Goal: Browse casually: Explore the website without a specific task or goal

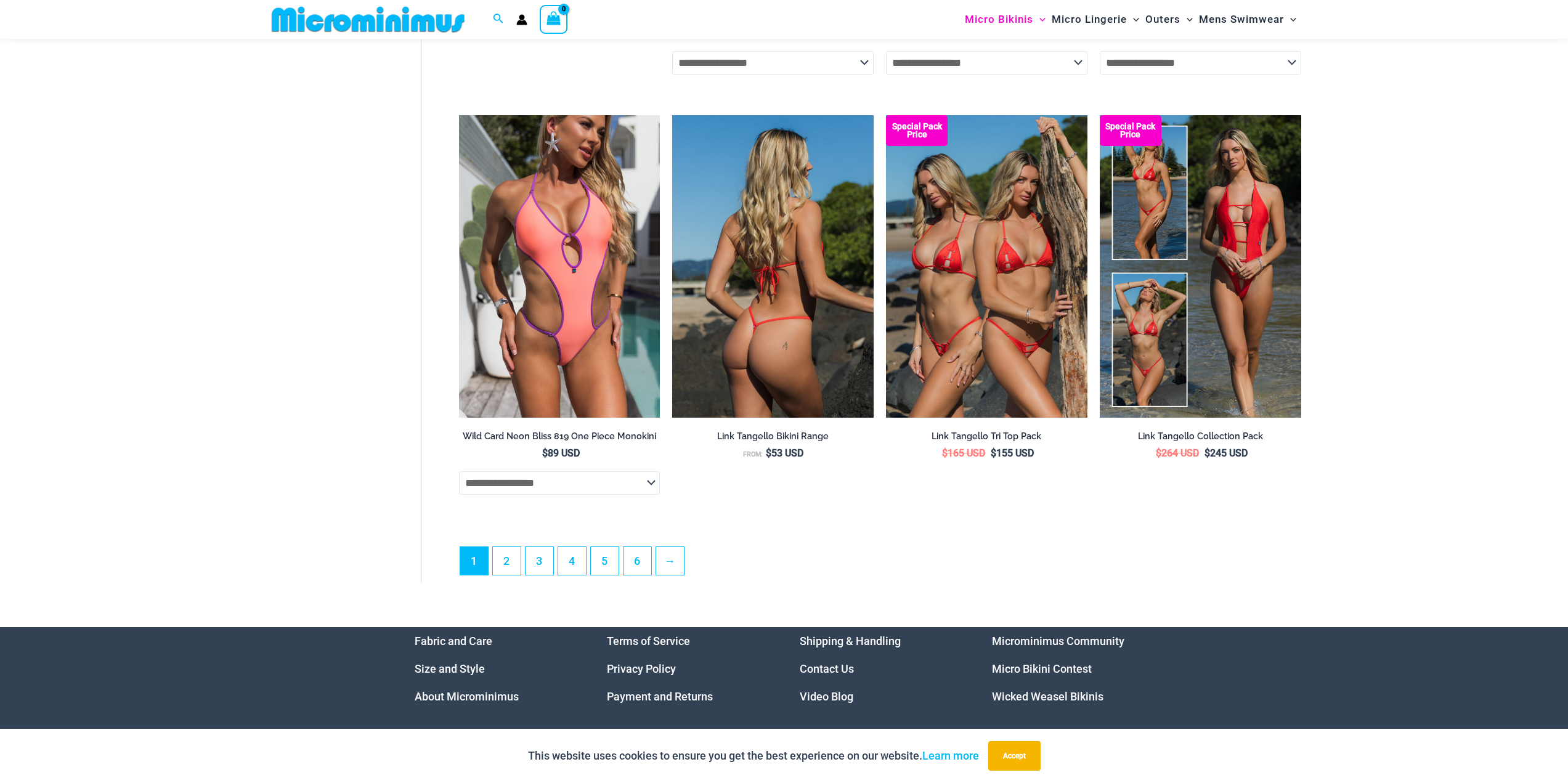
scroll to position [3278, 0]
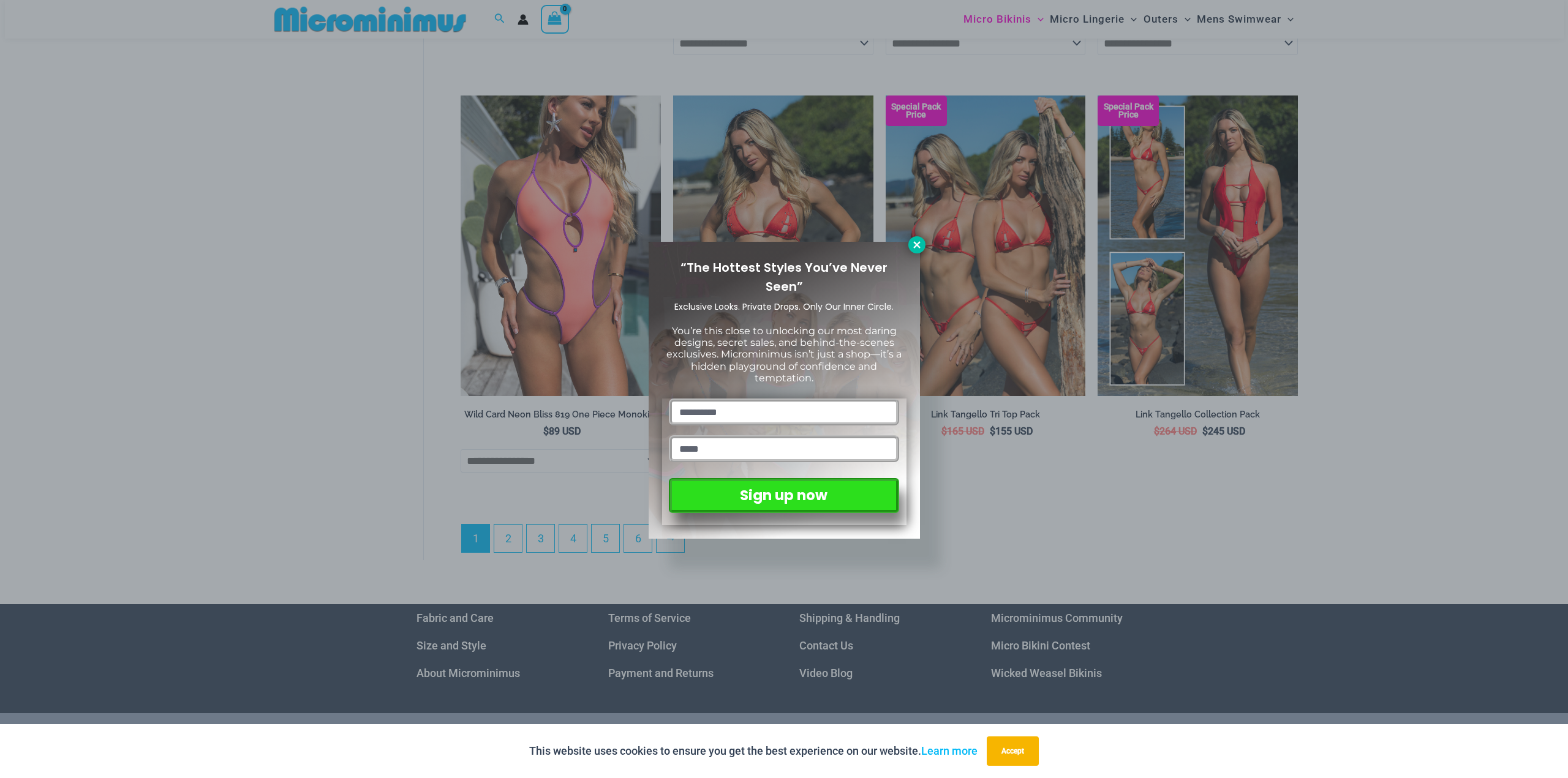
click at [911, 242] on icon at bounding box center [917, 245] width 11 height 11
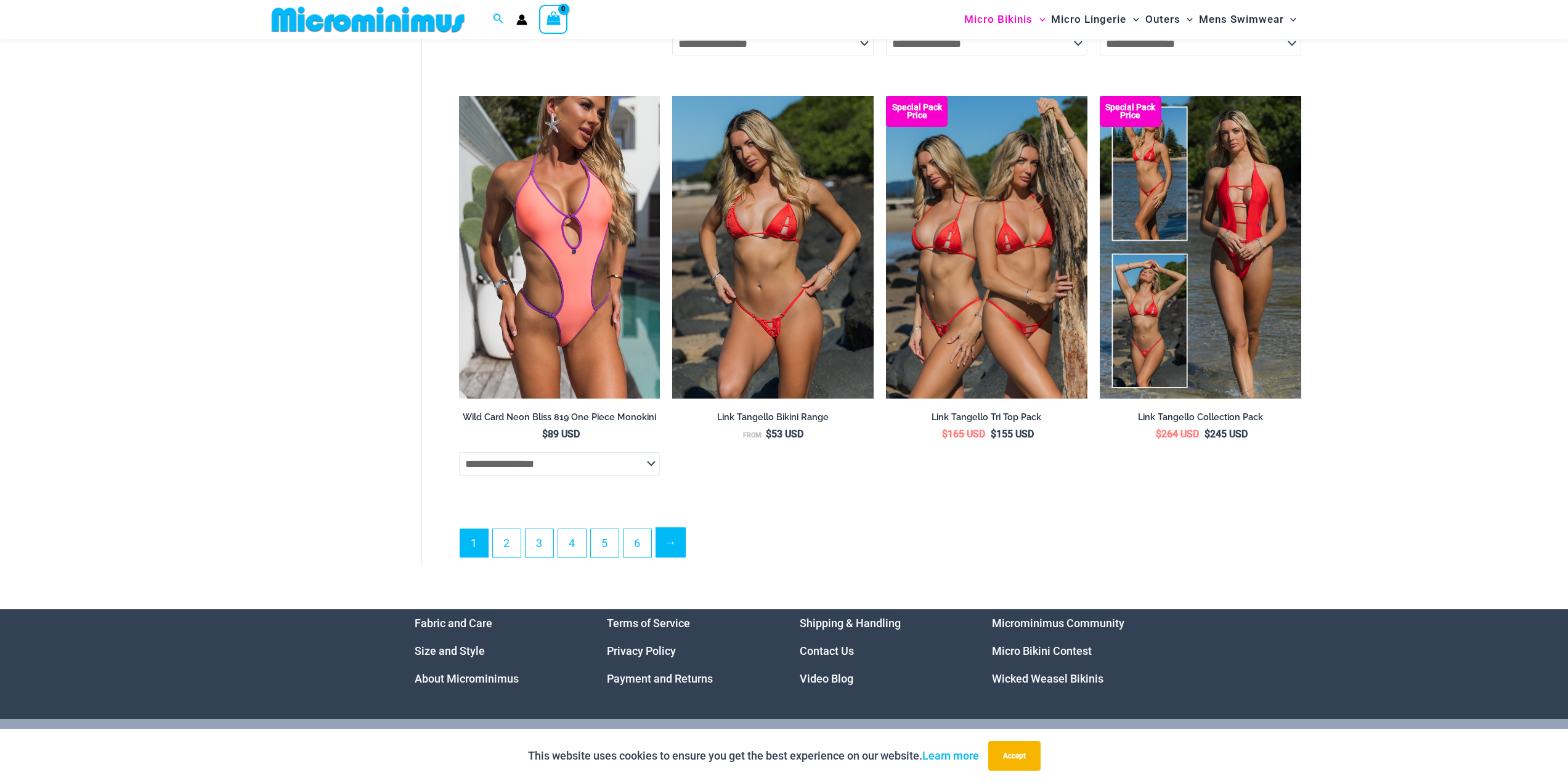
click at [672, 557] on link "→" at bounding box center [671, 543] width 29 height 29
click at [503, 557] on link "2" at bounding box center [507, 543] width 28 height 29
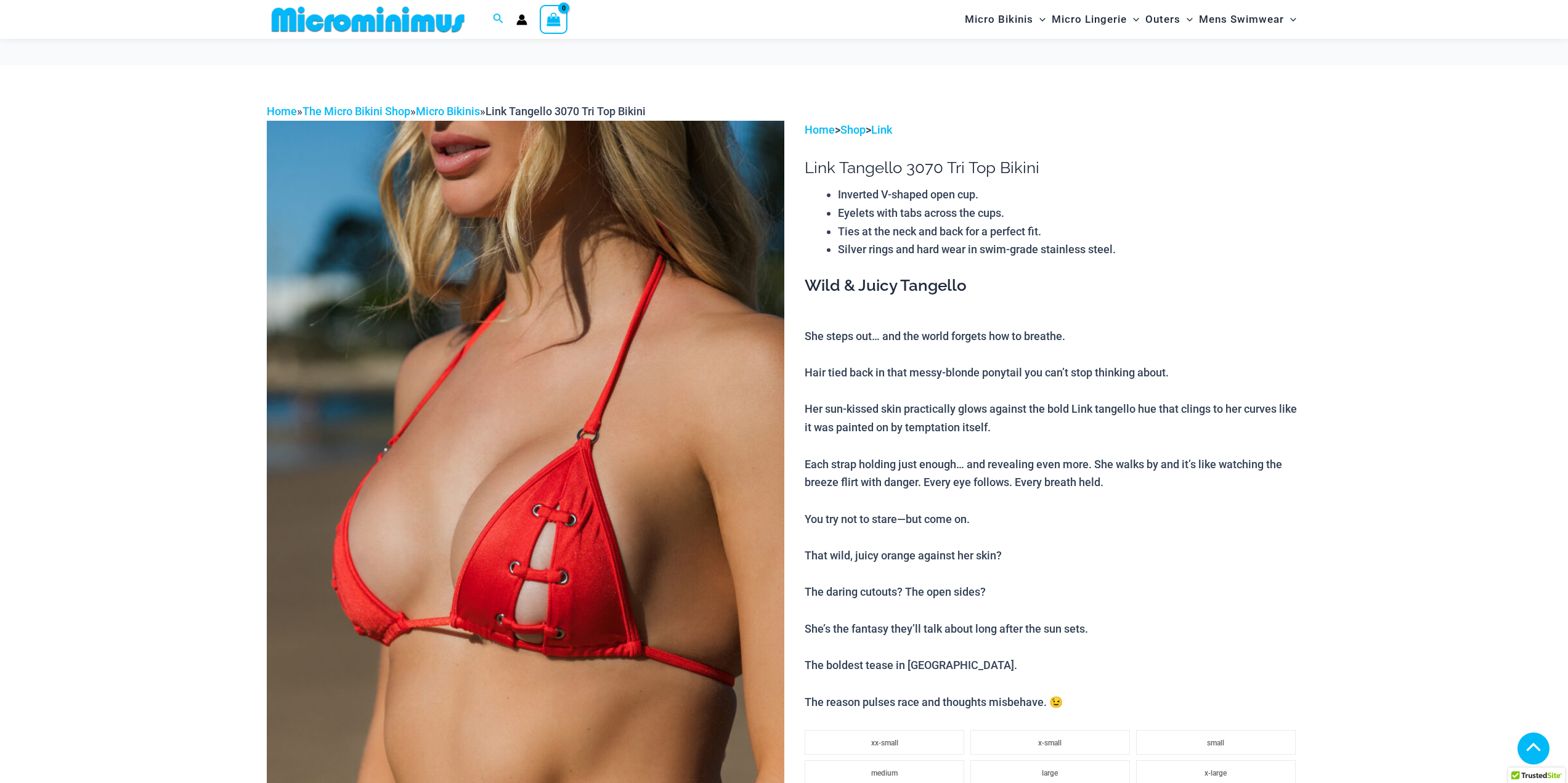
scroll to position [708, 0]
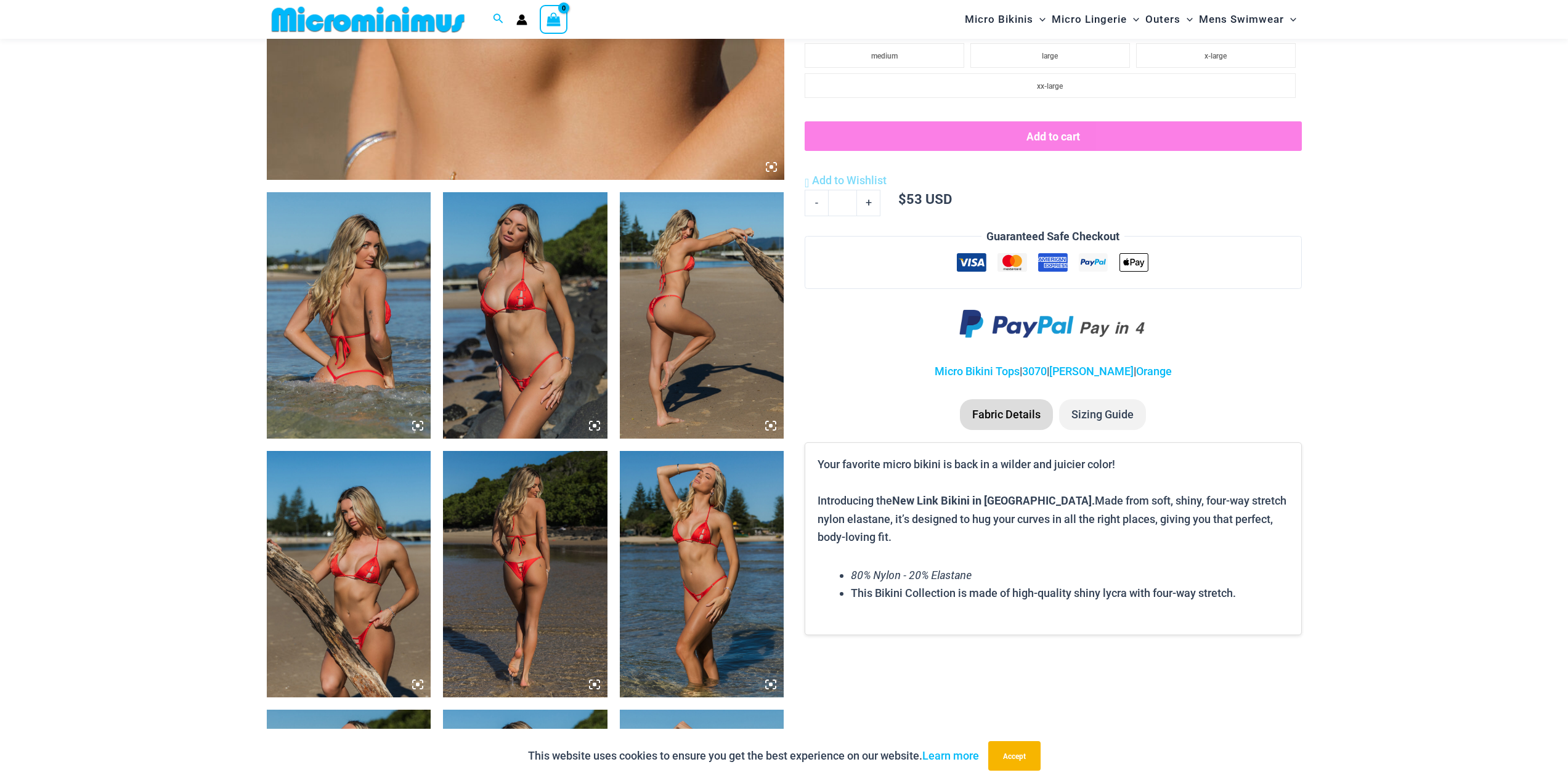
click at [698, 560] on img at bounding box center [702, 574] width 165 height 247
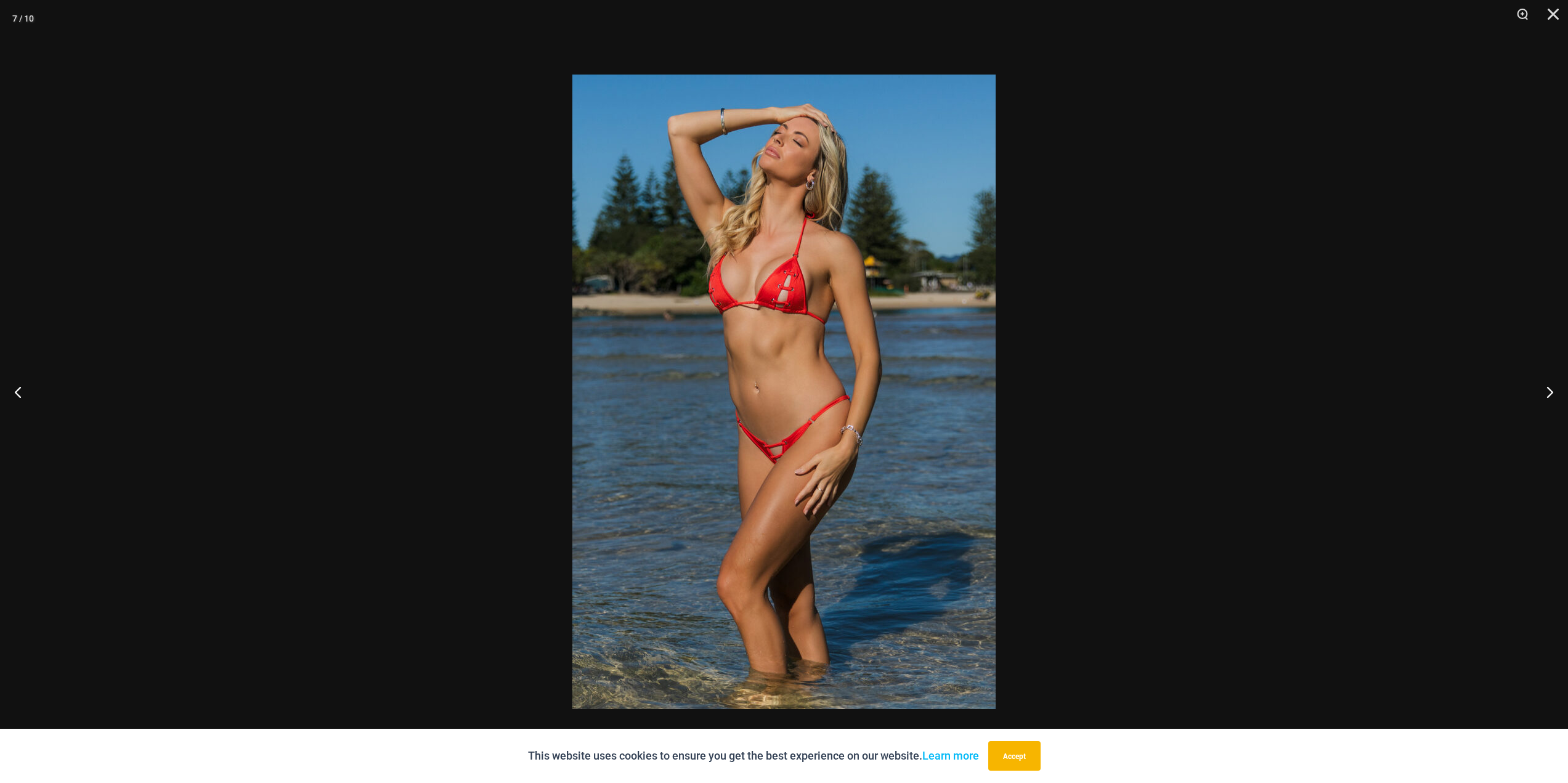
click at [676, 434] on img at bounding box center [784, 392] width 423 height 634
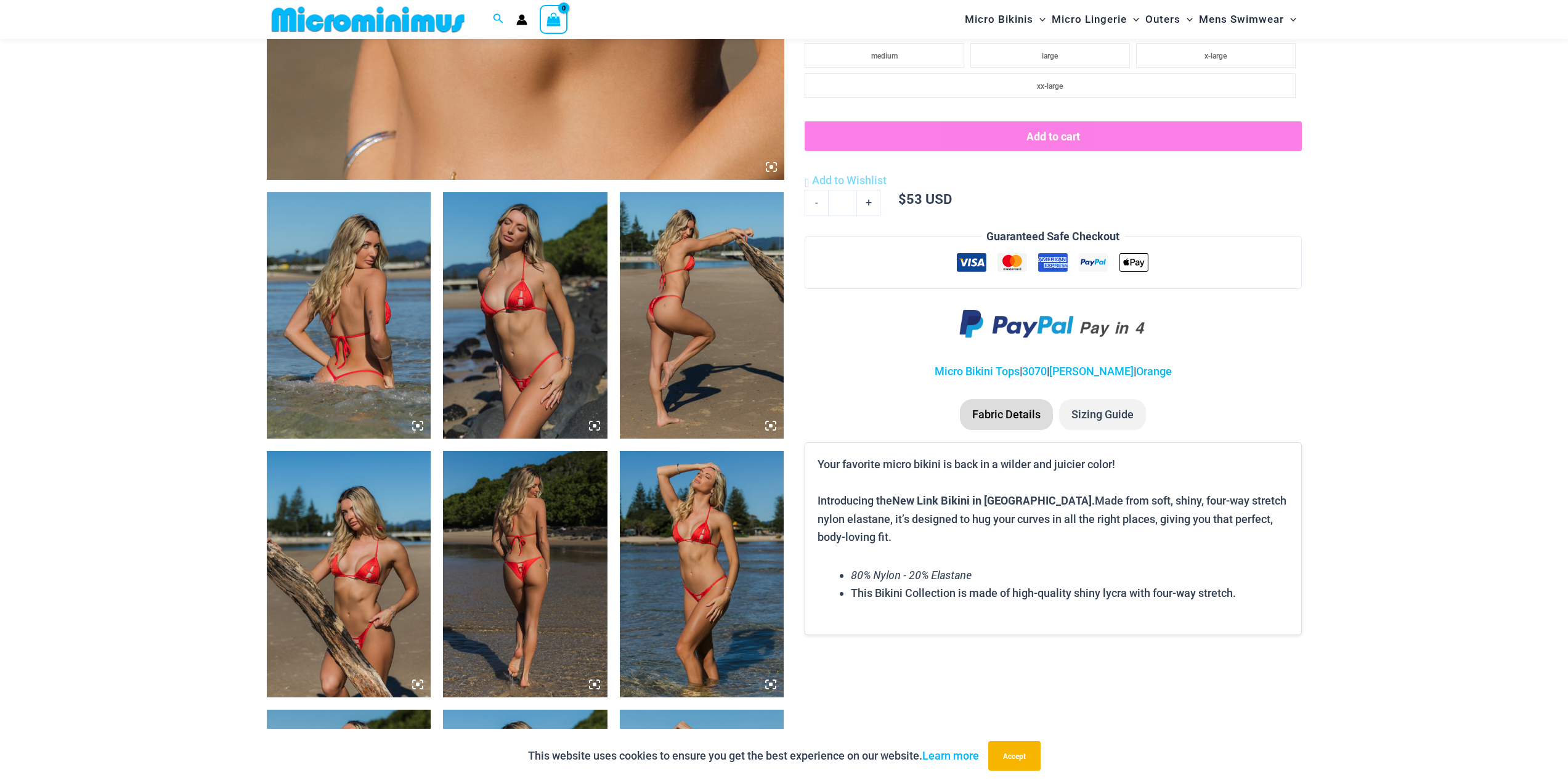
scroll to position [1222, 0]
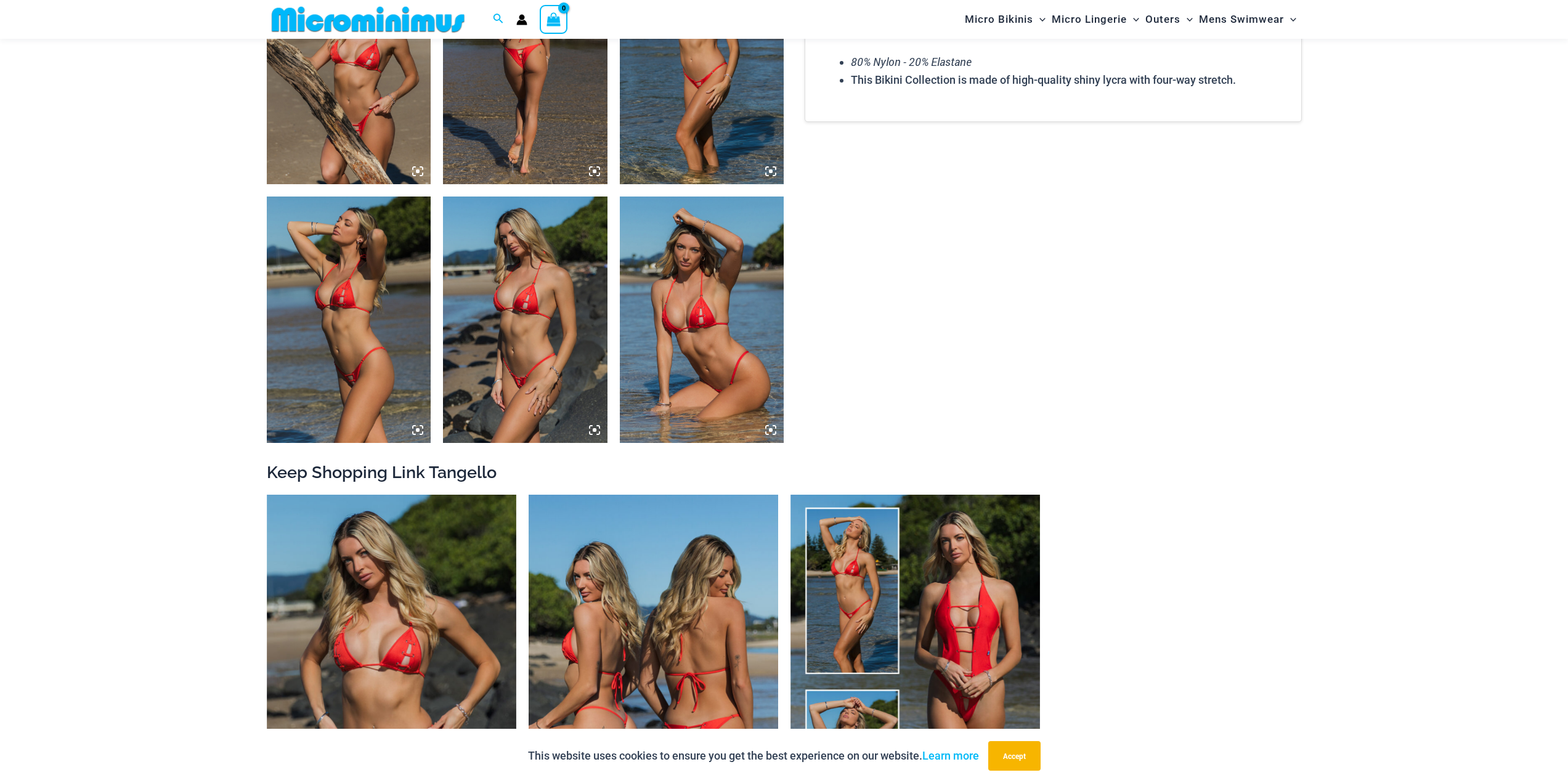
click at [702, 587] on img at bounding box center [653, 682] width 249 height 375
